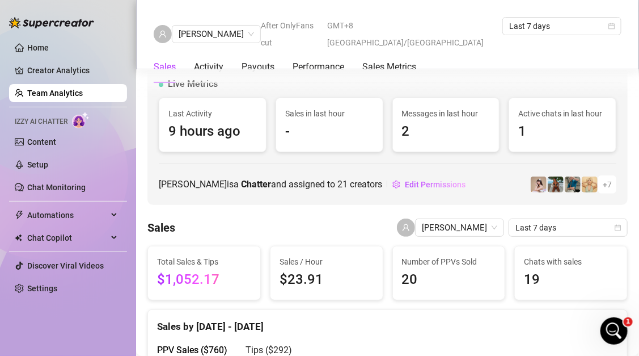
scroll to position [236, 0]
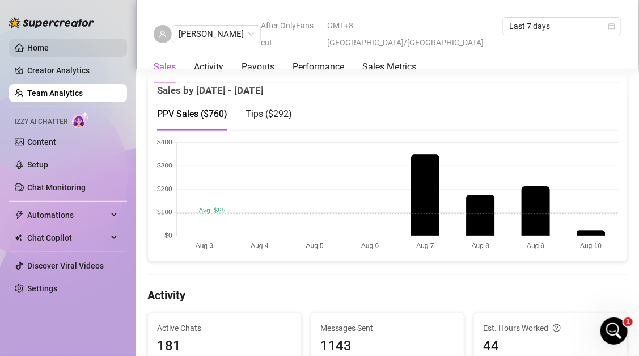
click at [49, 46] on link "Home" at bounding box center [38, 47] width 22 height 9
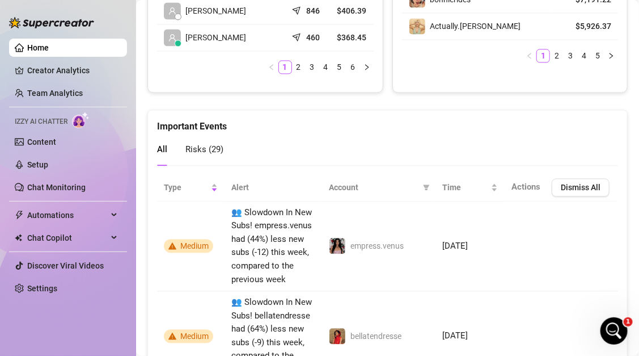
scroll to position [698, 0]
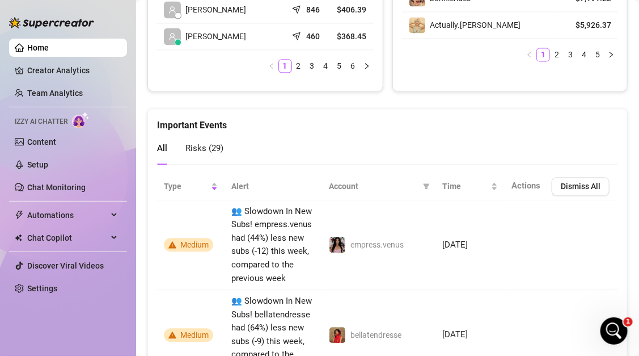
click at [535, 183] on span "Actions" at bounding box center [526, 185] width 29 height 10
click at [531, 185] on span "Actions" at bounding box center [526, 185] width 29 height 10
click at [239, 185] on th "Alert" at bounding box center [274, 186] width 98 height 28
click at [209, 143] on span "Risks ( 29 )" at bounding box center [204, 148] width 38 height 10
click at [154, 146] on div "Important Events All Risks ( 29 )" at bounding box center [387, 136] width 479 height 55
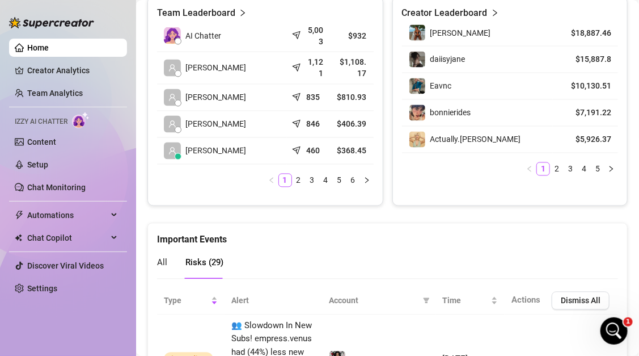
scroll to position [577, 0]
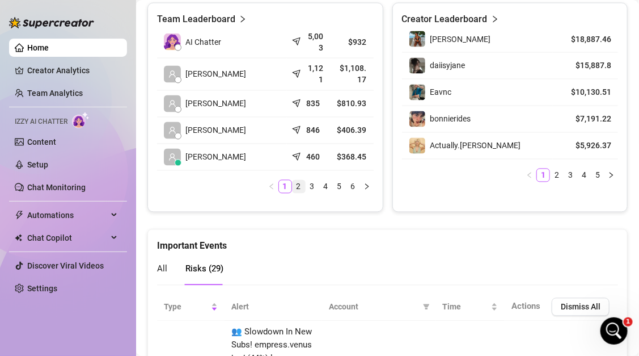
click at [298, 187] on link "2" at bounding box center [299, 186] width 12 height 12
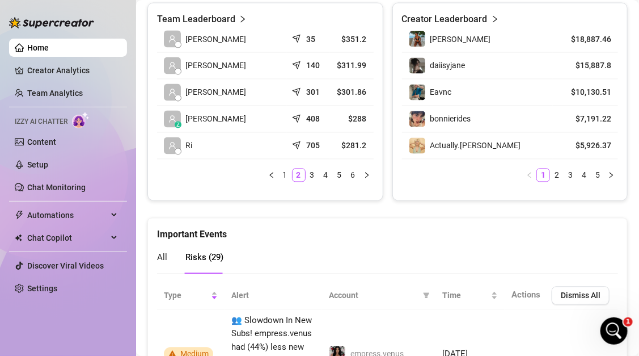
click at [539, 120] on div "bonnierides" at bounding box center [478, 119] width 138 height 17
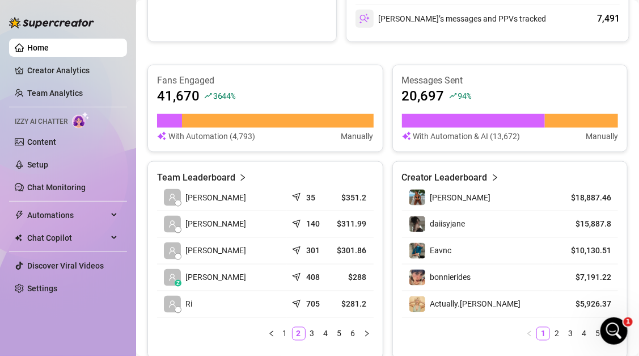
scroll to position [438, 0]
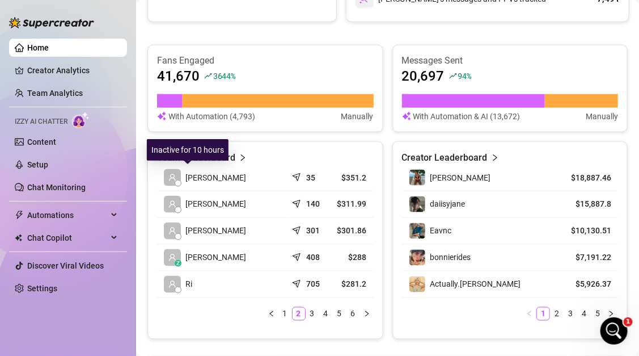
click at [201, 179] on span "[PERSON_NAME]" at bounding box center [215, 177] width 61 height 12
click at [218, 256] on td "z [PERSON_NAME]" at bounding box center [222, 257] width 130 height 27
click at [294, 255] on icon "send" at bounding box center [297, 255] width 11 height 11
click at [358, 254] on article "$288" at bounding box center [351, 257] width 29 height 11
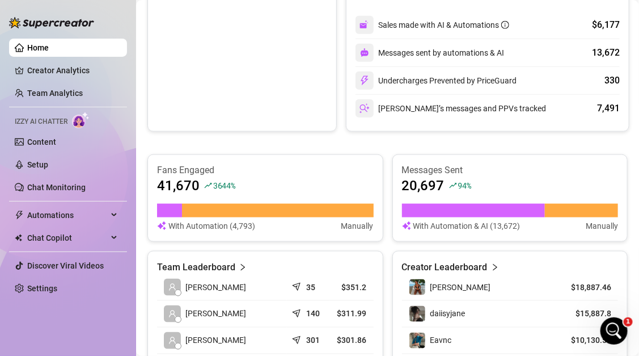
scroll to position [293, 0]
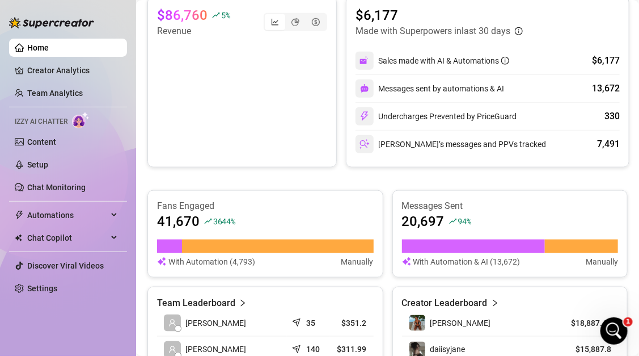
click at [42, 52] on link "Home" at bounding box center [38, 47] width 22 height 9
click at [42, 50] on link "Home" at bounding box center [38, 47] width 22 height 9
click at [271, 23] on div "segmented control" at bounding box center [275, 22] width 20 height 16
click at [268, 16] on input "segmented control" at bounding box center [268, 16] width 0 height 0
click at [290, 23] on div "segmented control" at bounding box center [295, 22] width 20 height 16
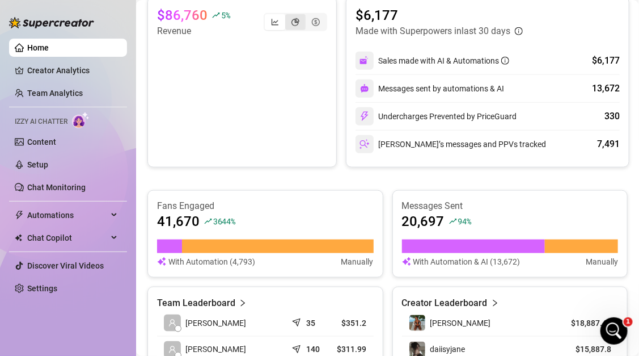
click at [288, 16] on input "segmented control" at bounding box center [288, 16] width 0 height 0
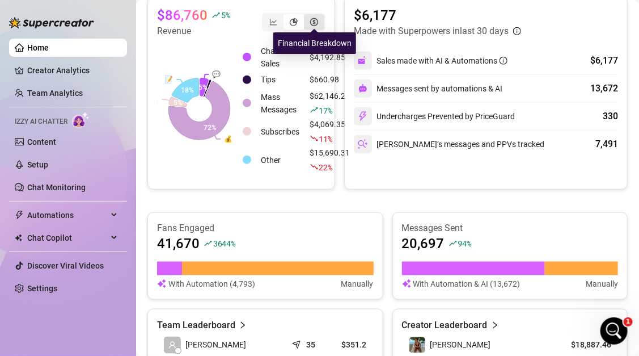
click at [318, 22] on icon "dollar-circle" at bounding box center [314, 22] width 8 height 8
click at [307, 16] on input "segmented control" at bounding box center [307, 16] width 0 height 0
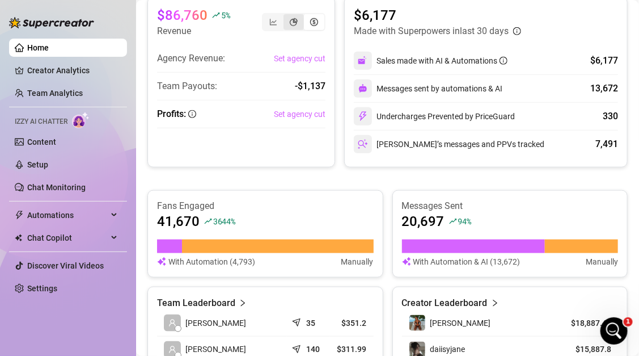
click at [294, 22] on icon "pie-chart" at bounding box center [294, 22] width 8 height 8
click at [286, 16] on input "segmented control" at bounding box center [286, 16] width 0 height 0
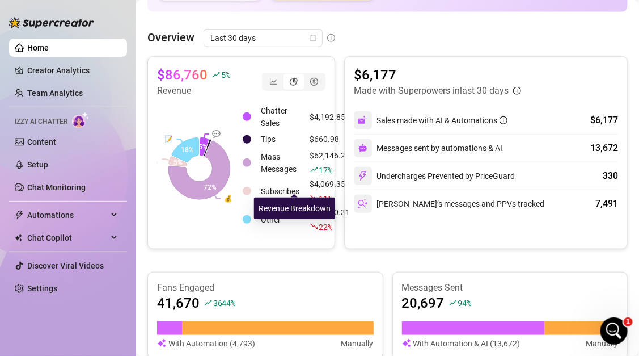
scroll to position [0, 0]
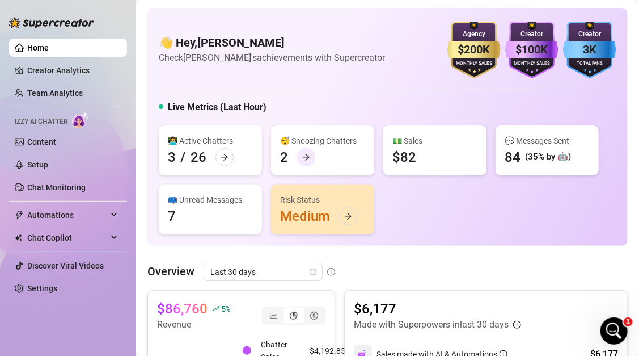
click at [306, 159] on icon "arrow-right" at bounding box center [306, 157] width 7 height 6
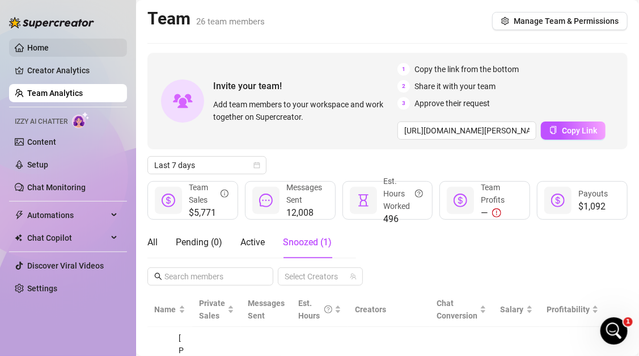
click at [49, 43] on link "Home" at bounding box center [38, 47] width 22 height 9
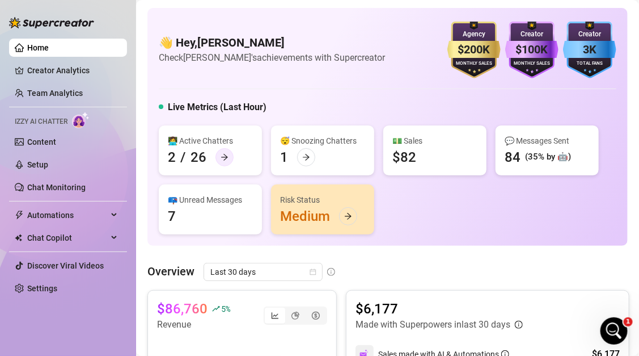
click at [229, 159] on div at bounding box center [225, 157] width 18 height 18
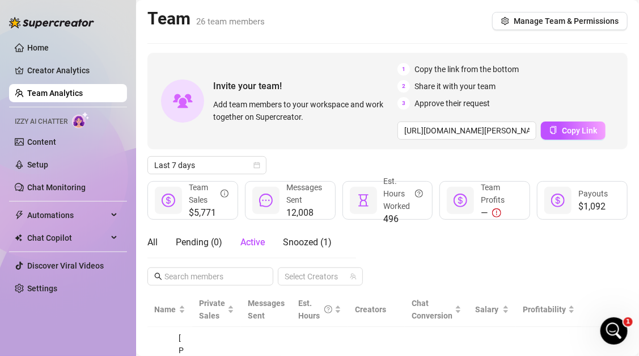
click at [229, 159] on span "Last 7 days" at bounding box center [206, 165] width 105 height 17
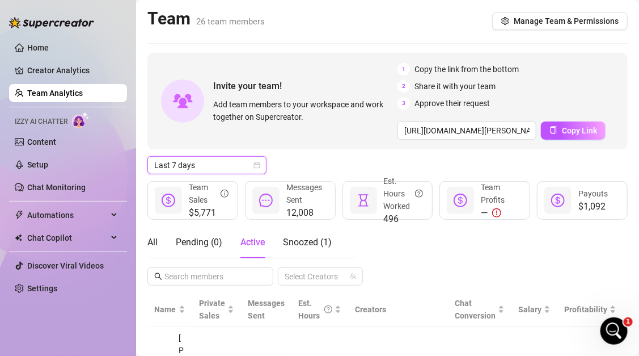
click at [298, 169] on div "Last 7 days Last 7 days" at bounding box center [387, 165] width 480 height 18
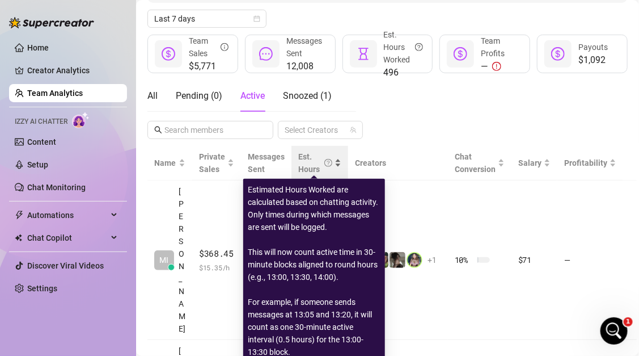
scroll to position [148, 0]
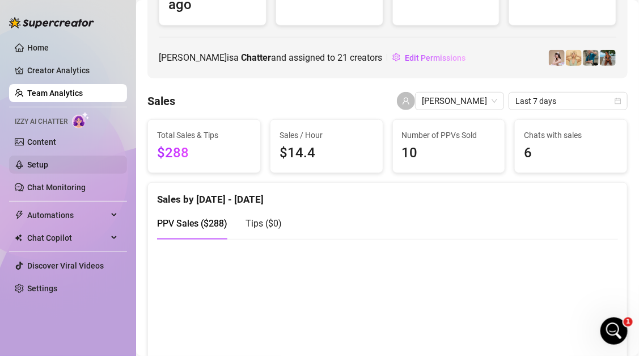
click at [48, 164] on link "Setup" at bounding box center [37, 164] width 21 height 9
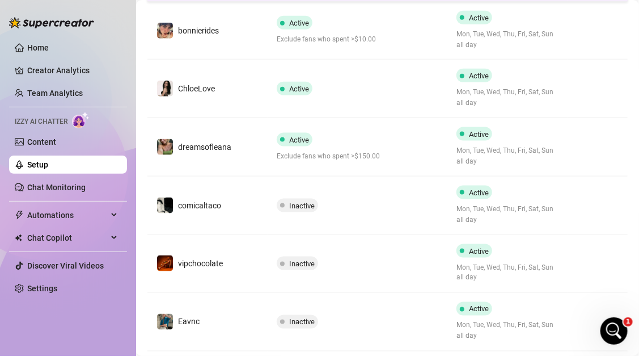
scroll to position [353, 0]
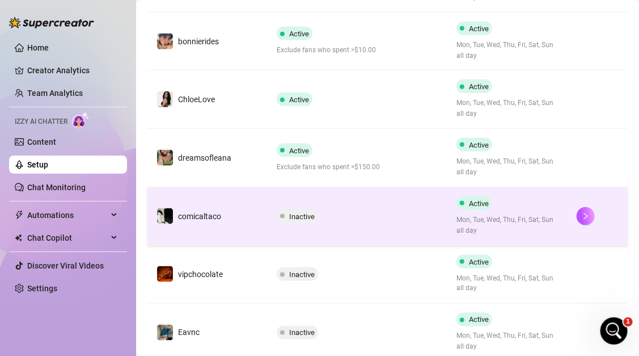
click at [214, 208] on div "comicaltaco" at bounding box center [189, 216] width 65 height 17
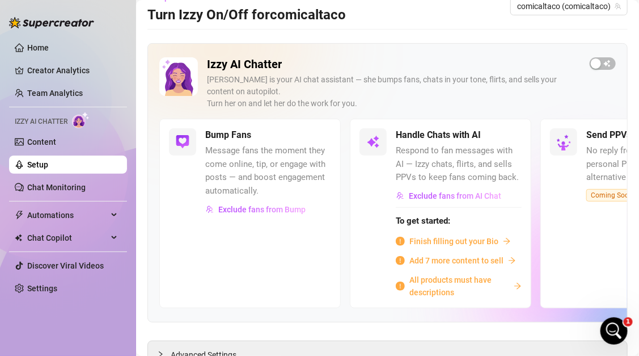
scroll to position [24, 0]
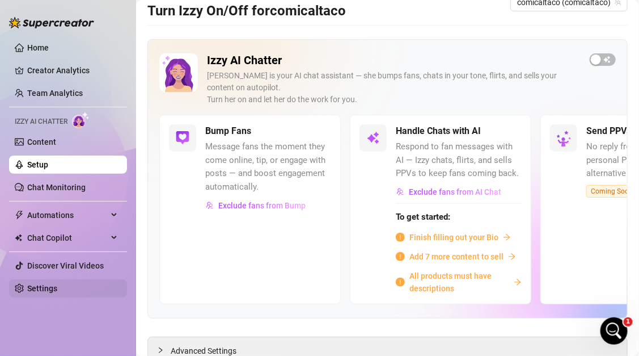
click at [47, 289] on link "Settings" at bounding box center [42, 288] width 30 height 9
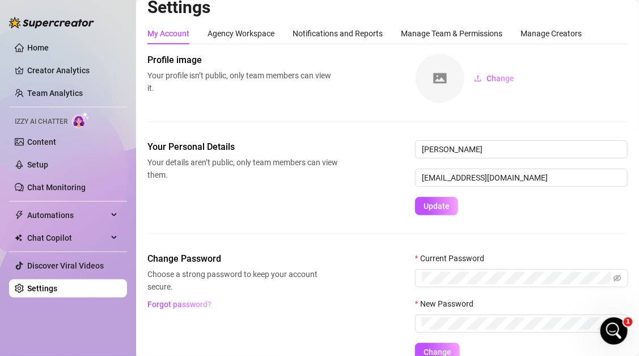
scroll to position [8, 0]
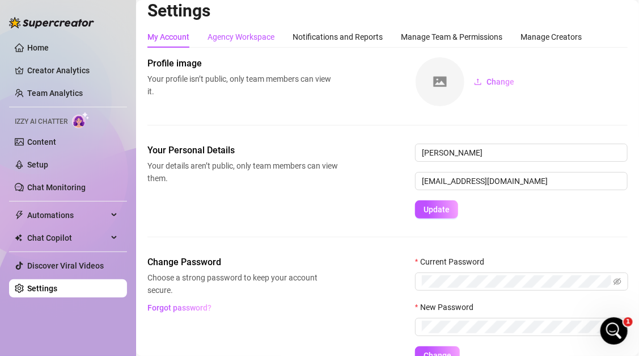
click at [246, 37] on div "Agency Workspace" at bounding box center [241, 37] width 67 height 12
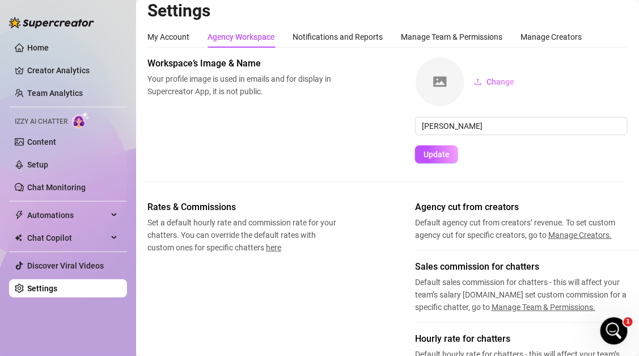
click at [427, 38] on div "Manage Team & Permissions" at bounding box center [452, 37] width 102 height 12
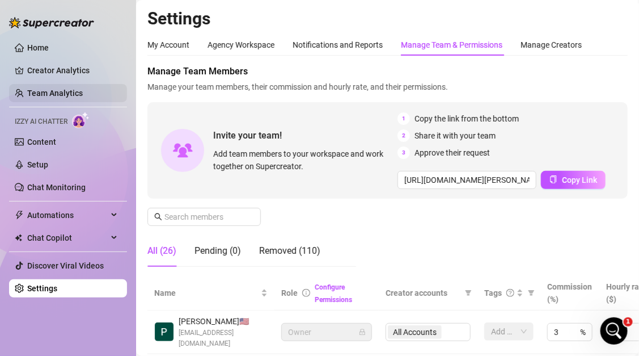
click at [75, 96] on link "Team Analytics" at bounding box center [55, 92] width 56 height 9
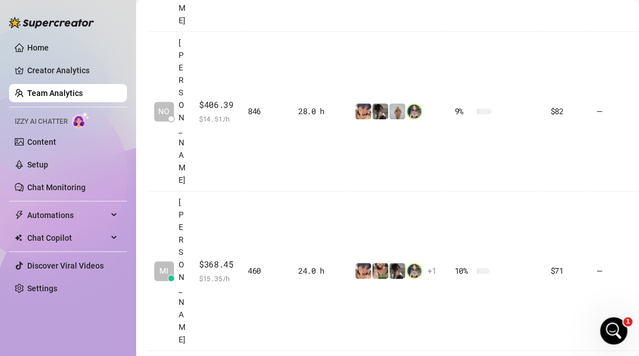
scroll to position [731, 0]
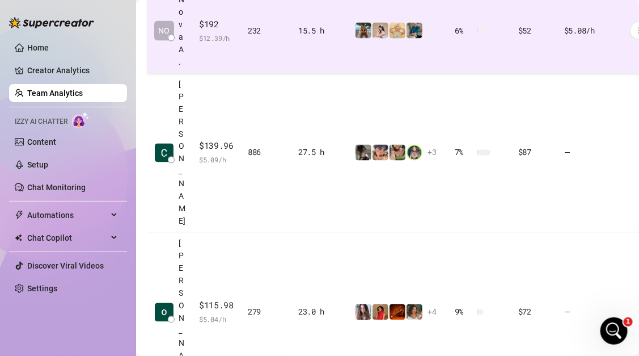
scroll to position [792, 0]
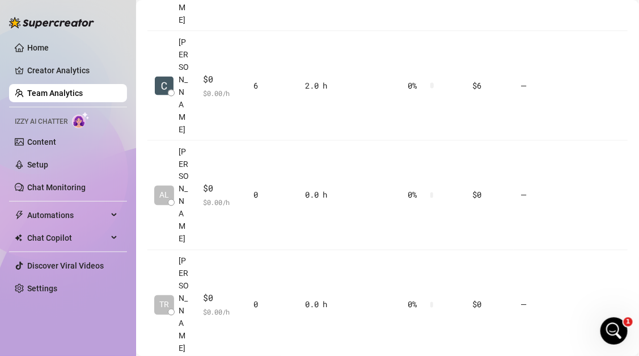
scroll to position [390, 0]
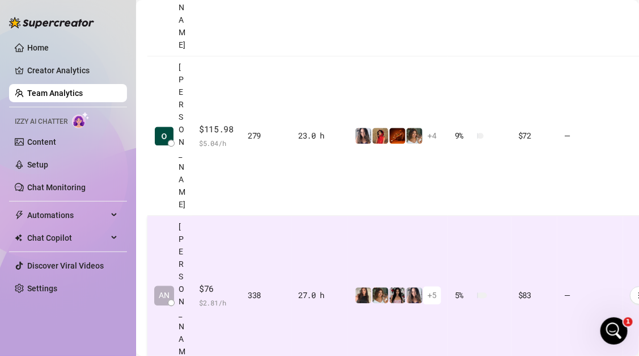
scroll to position [792, 0]
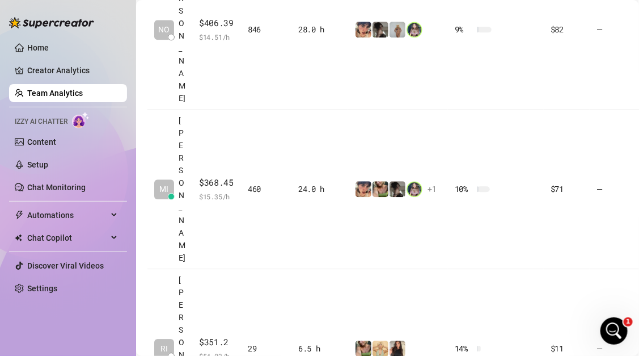
scroll to position [731, 0]
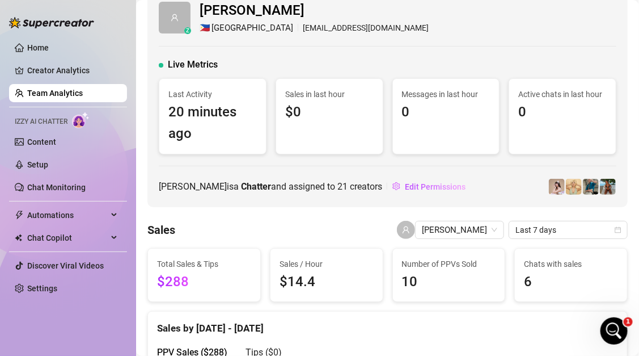
scroll to position [16, 0]
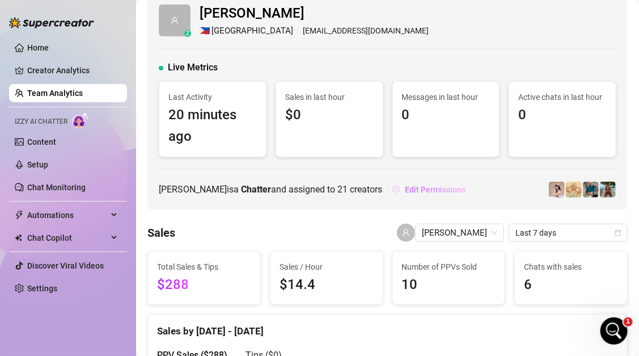
click at [441, 187] on span "Edit Permissions" at bounding box center [435, 189] width 61 height 9
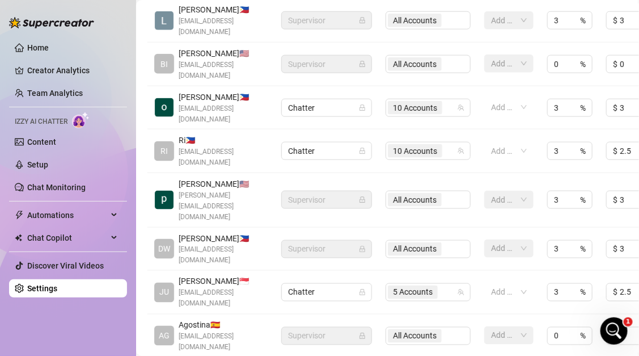
scroll to position [402, 0]
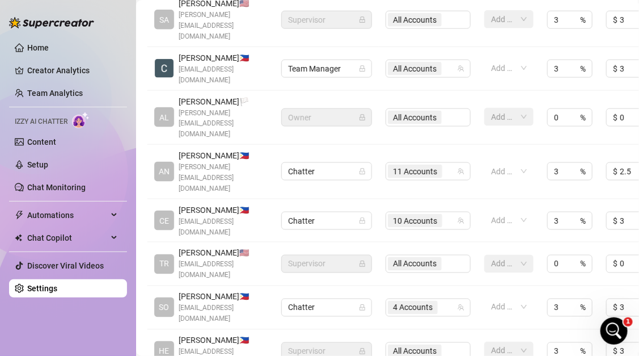
scroll to position [405, 0]
click at [448, 299] on div "4 Accounts" at bounding box center [422, 307] width 69 height 16
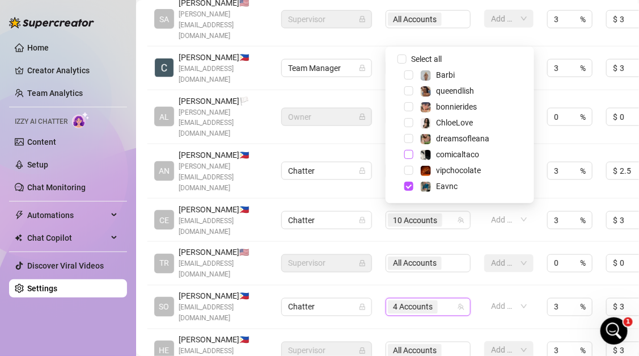
click at [409, 153] on span "Select tree node" at bounding box center [408, 154] width 9 height 9
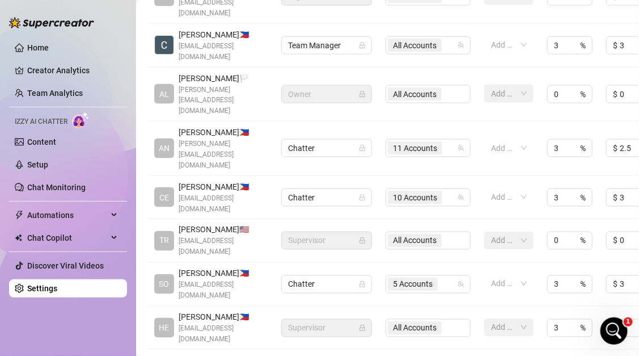
scroll to position [420, 0]
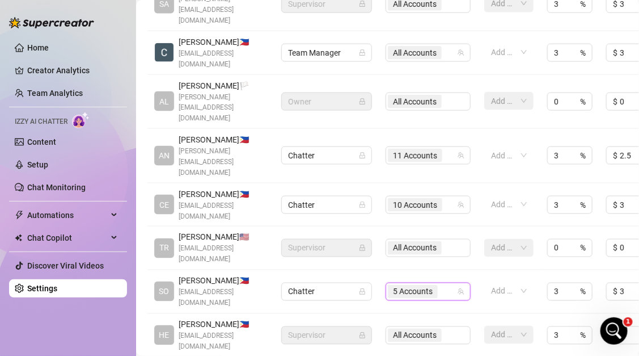
click at [446, 284] on div "5 Accounts" at bounding box center [422, 292] width 69 height 16
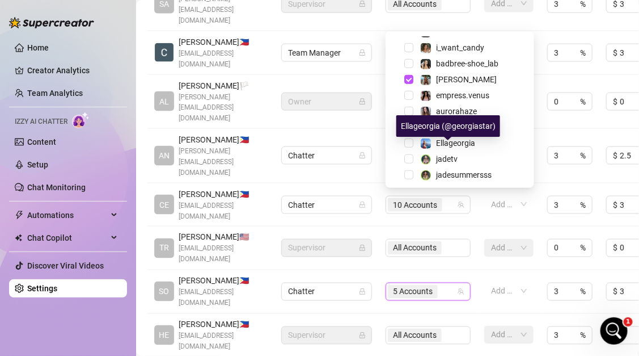
scroll to position [204, 0]
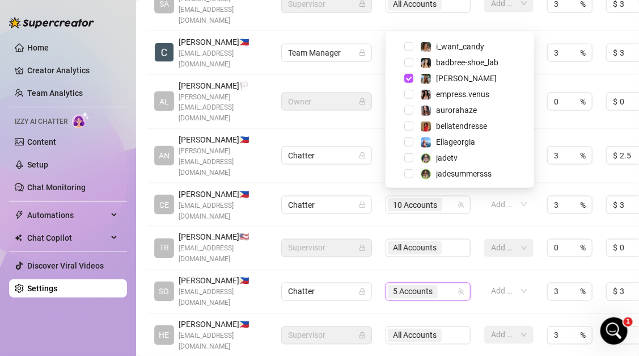
click at [459, 254] on div "Name Role Configure Permissions Creator accounts Tags Commission (%) Hourly rat…" at bounding box center [387, 117] width 480 height 524
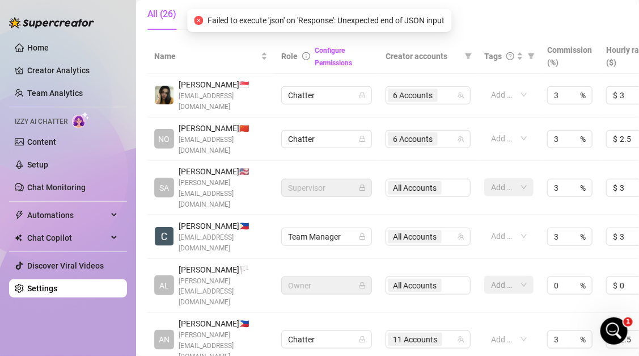
scroll to position [0, 0]
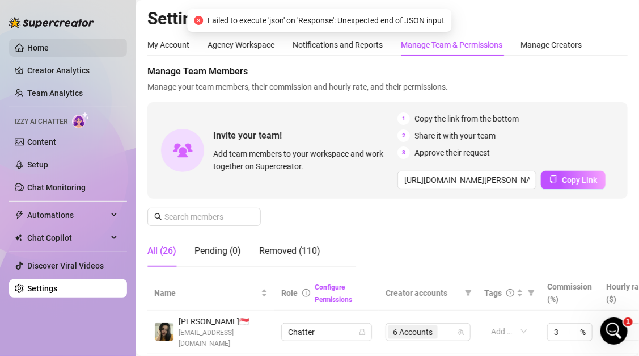
click at [49, 49] on link "Home" at bounding box center [38, 47] width 22 height 9
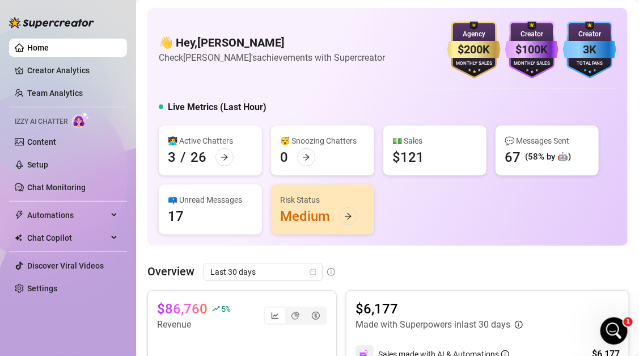
click at [64, 123] on span "Izzy AI Chatter" at bounding box center [41, 121] width 53 height 11
click at [61, 191] on link "Chat Monitoring" at bounding box center [56, 187] width 58 height 9
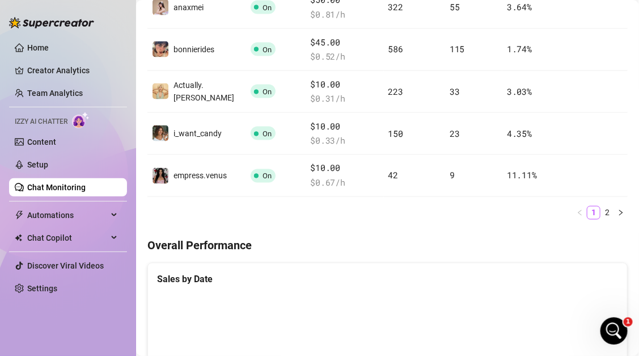
scroll to position [495, 0]
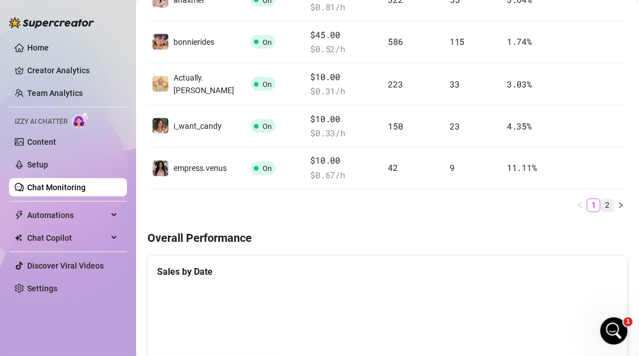
click at [610, 205] on link "2" at bounding box center [607, 205] width 12 height 12
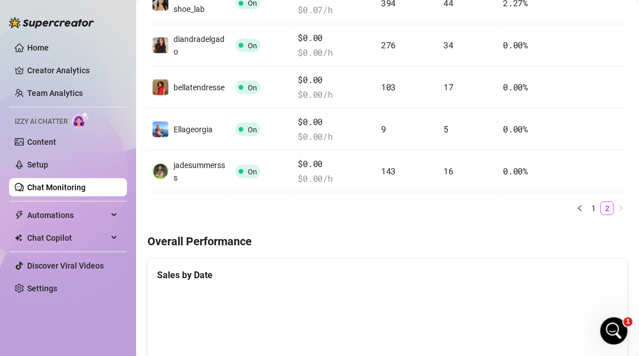
scroll to position [277, 0]
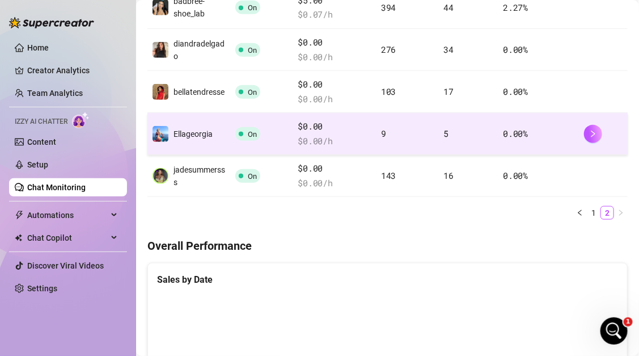
click at [255, 130] on span "On" at bounding box center [252, 134] width 9 height 9
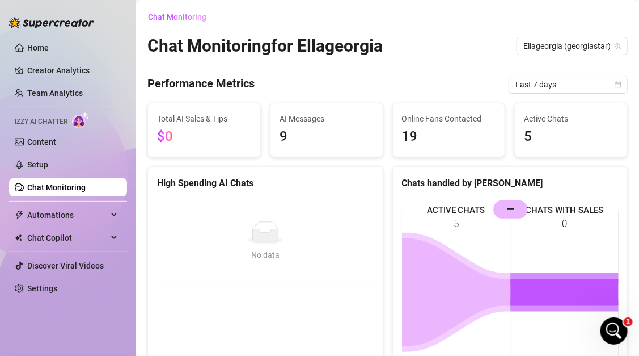
click at [86, 183] on link "Chat Monitoring" at bounding box center [56, 187] width 58 height 9
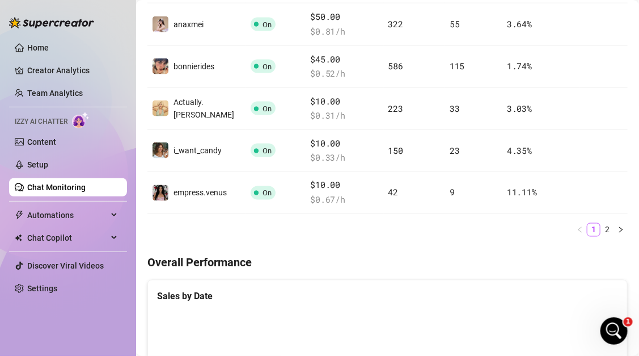
scroll to position [481, 0]
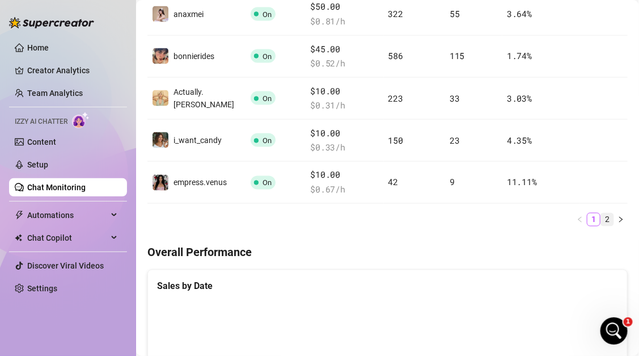
click at [611, 221] on link "2" at bounding box center [607, 219] width 12 height 12
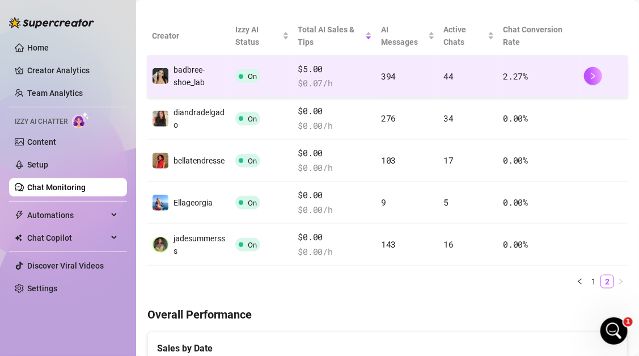
scroll to position [210, 0]
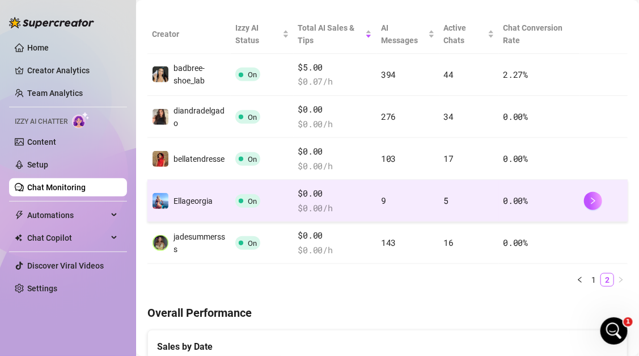
click at [245, 199] on span "On" at bounding box center [247, 201] width 25 height 14
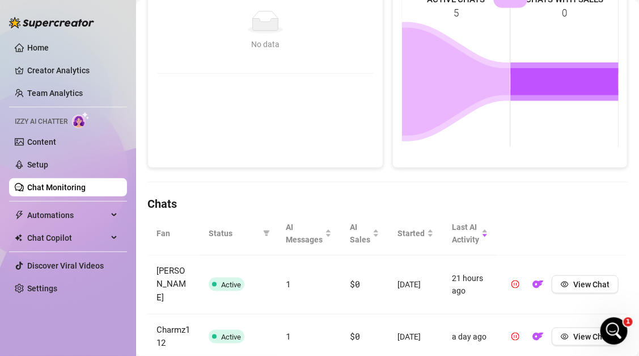
click at [227, 282] on span "Active" at bounding box center [227, 284] width 36 height 14
click at [227, 280] on span "Active" at bounding box center [231, 284] width 20 height 9
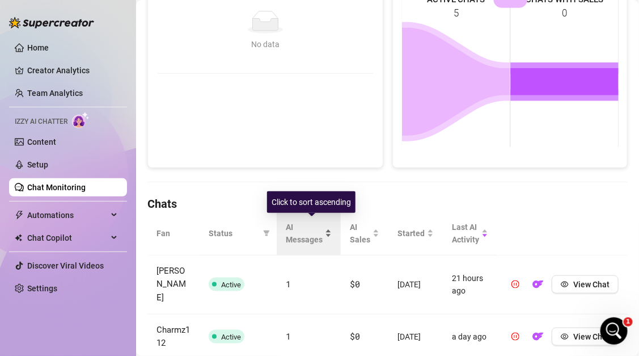
click at [331, 231] on div "AI Messages" at bounding box center [309, 233] width 46 height 25
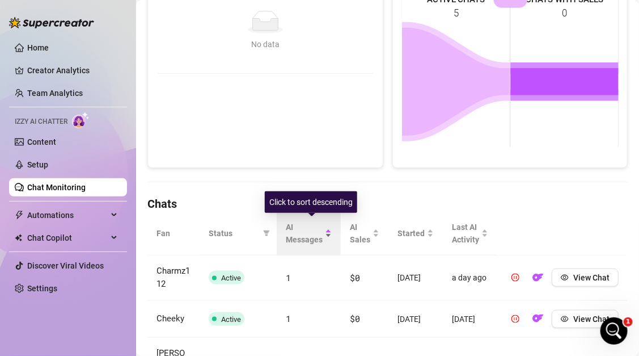
click at [331, 231] on div "AI Messages" at bounding box center [309, 233] width 46 height 25
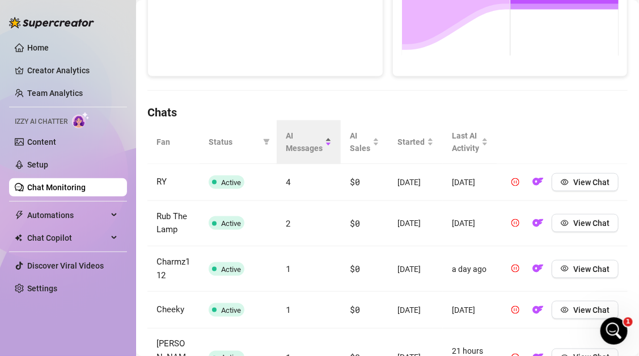
scroll to position [402, 0]
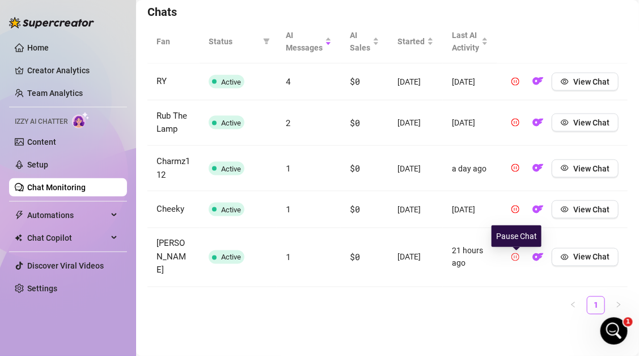
click at [518, 261] on icon "pause-circle" at bounding box center [516, 257] width 8 height 8
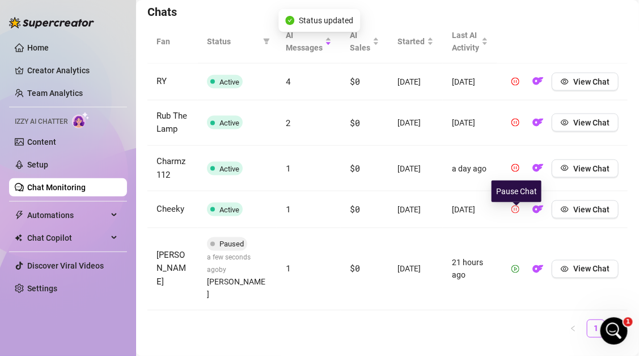
click at [517, 213] on icon "pause-circle" at bounding box center [516, 209] width 8 height 8
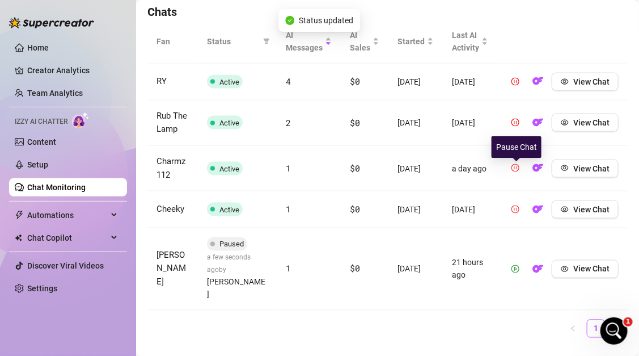
click at [518, 172] on icon "pause-circle" at bounding box center [516, 168] width 8 height 8
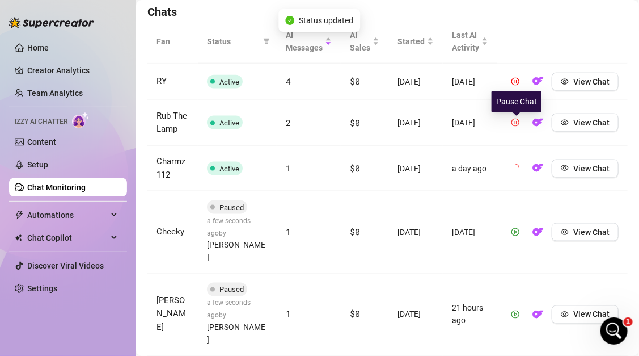
click at [518, 124] on icon "pause-circle" at bounding box center [516, 123] width 8 height 8
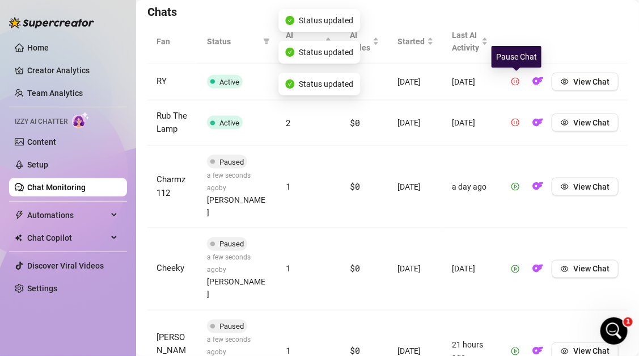
click at [513, 85] on icon "pause-circle" at bounding box center [516, 82] width 8 height 8
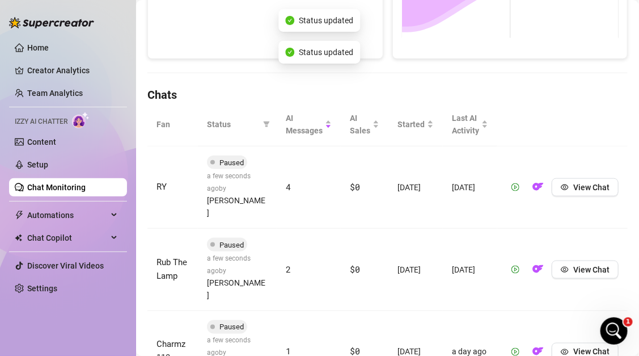
scroll to position [465, 0]
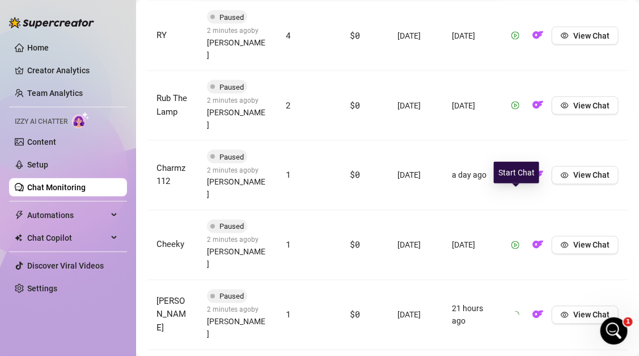
click at [517, 243] on icon "play-circle" at bounding box center [515, 245] width 3 height 4
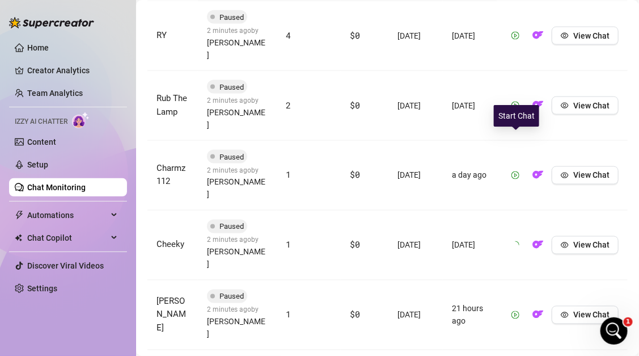
click at [514, 171] on icon "play-circle" at bounding box center [516, 175] width 8 height 8
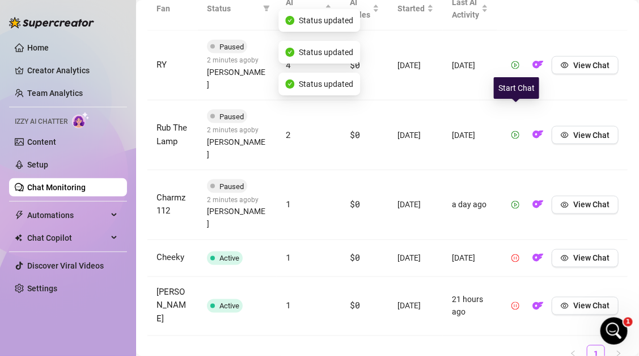
click at [516, 131] on icon "play-circle" at bounding box center [516, 135] width 8 height 8
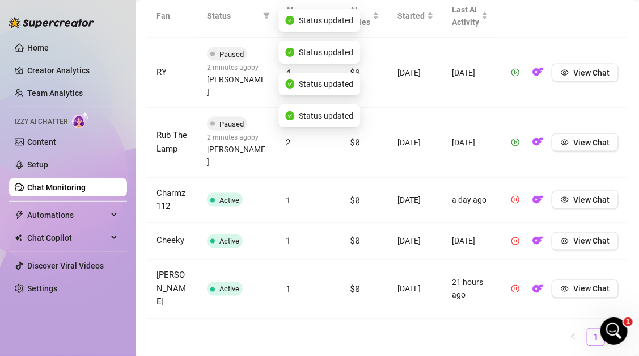
click at [516, 69] on icon "play-circle" at bounding box center [516, 73] width 8 height 8
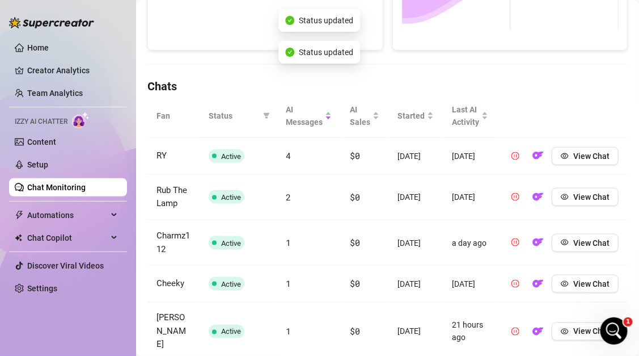
scroll to position [402, 0]
